Goal: Understand process/instructions

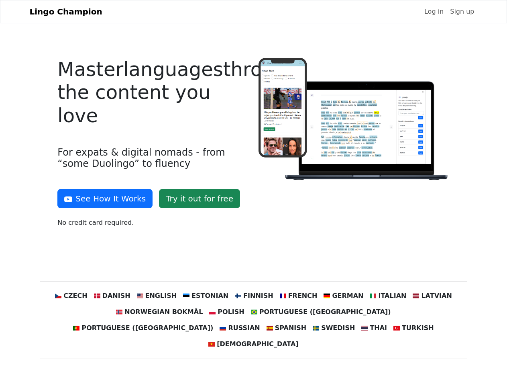
click at [254, 193] on div at bounding box center [354, 146] width 201 height 176
click at [102, 198] on button "See How It Works" at bounding box center [104, 198] width 95 height 19
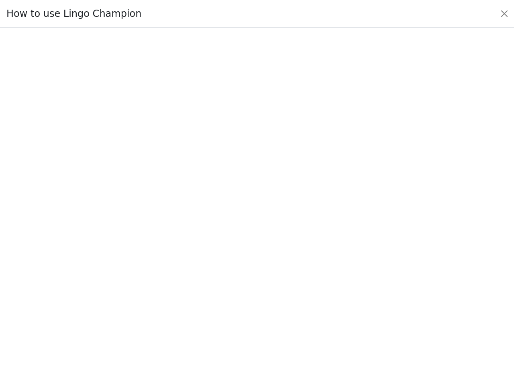
click at [86, 296] on div at bounding box center [257, 207] width 476 height 282
click at [124, 296] on div at bounding box center [257, 207] width 476 height 282
click at [165, 296] on div at bounding box center [257, 207] width 476 height 282
click at [209, 296] on div at bounding box center [257, 207] width 476 height 282
click at [253, 296] on div at bounding box center [257, 207] width 476 height 282
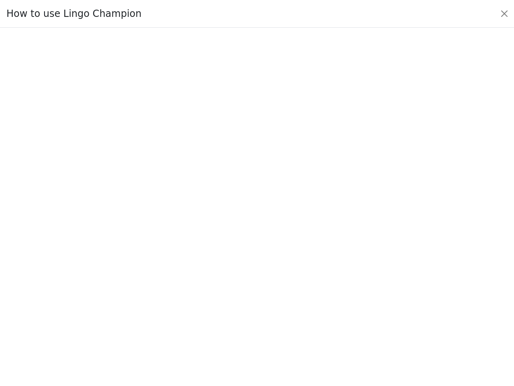
click at [293, 296] on div at bounding box center [257, 207] width 476 height 282
click at [335, 296] on div at bounding box center [257, 207] width 476 height 282
click at [376, 296] on div at bounding box center [257, 207] width 476 height 282
